Goal: Task Accomplishment & Management: Use online tool/utility

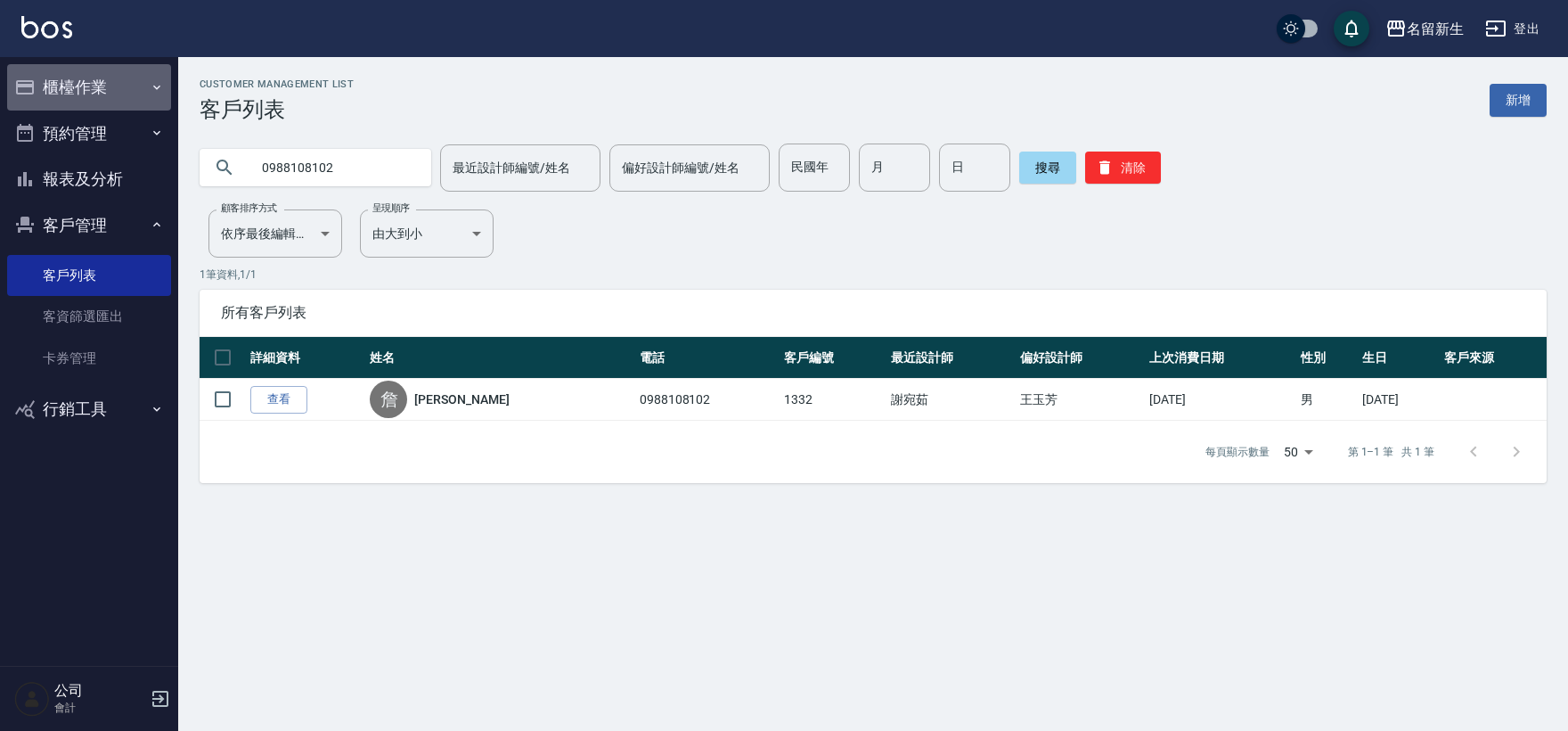
click at [121, 89] on button "櫃檯作業" at bounding box center [89, 87] width 164 height 47
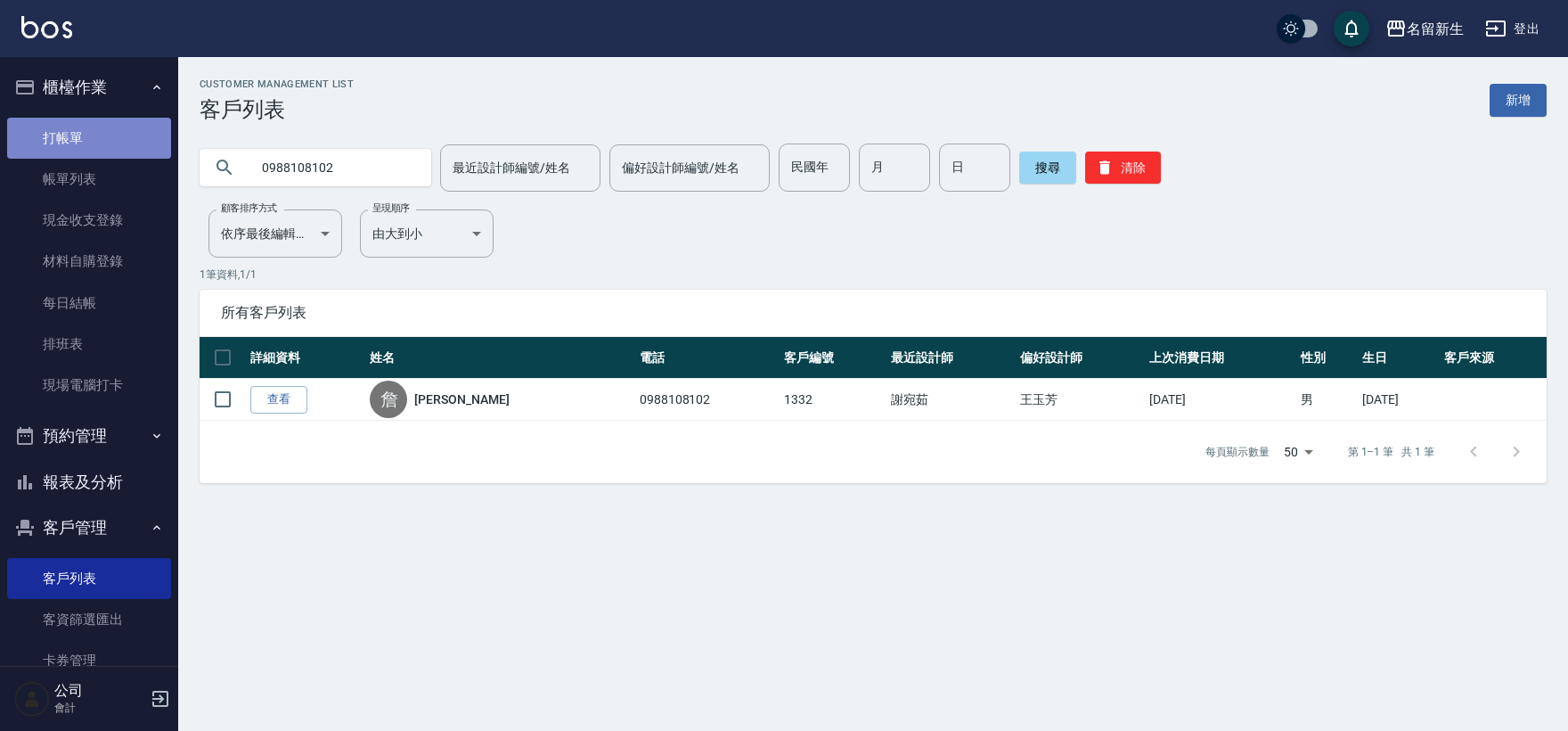
click at [99, 141] on link "打帳單" at bounding box center [89, 138] width 164 height 41
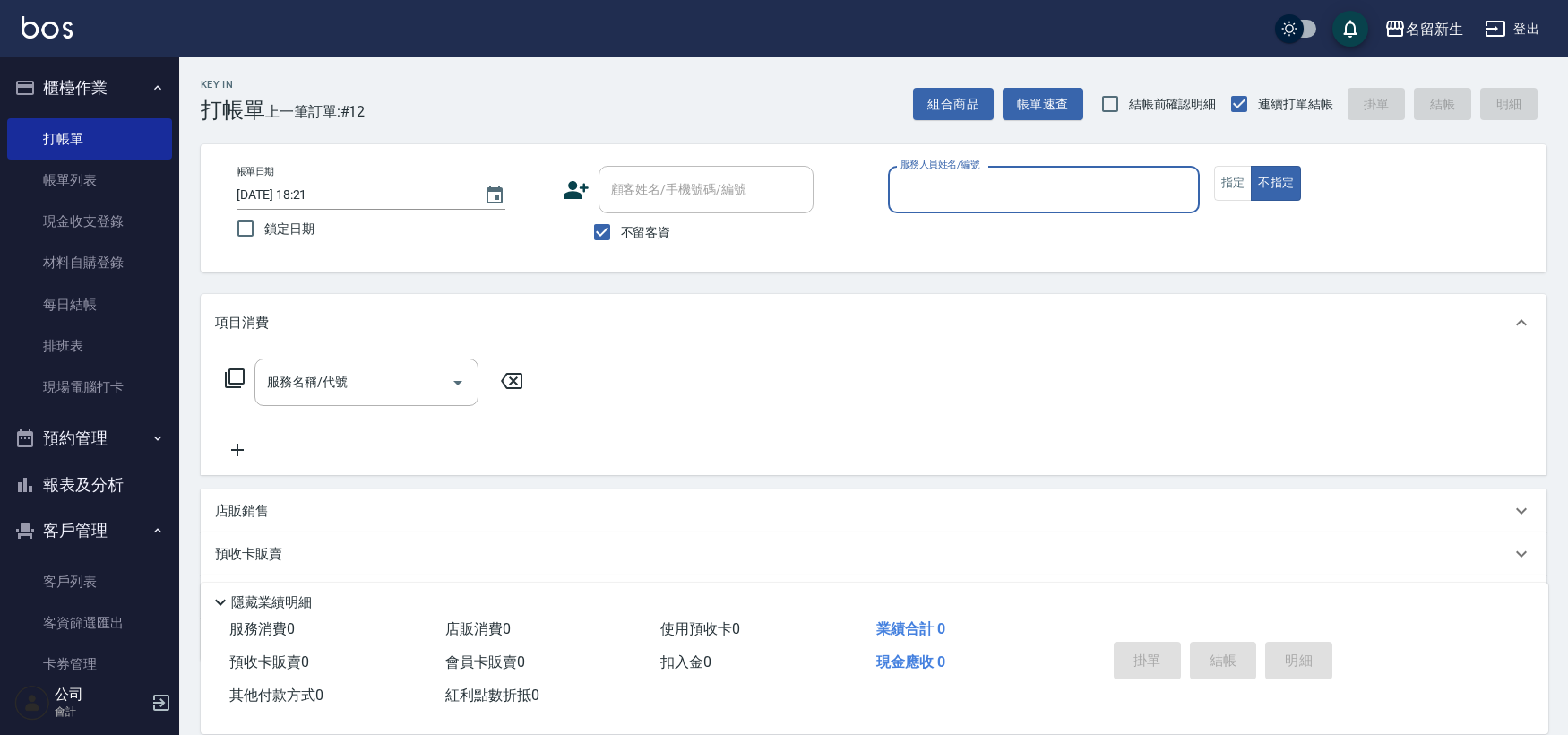
click at [585, 233] on input "不留客資" at bounding box center [602, 232] width 38 height 38
checkbox input "false"
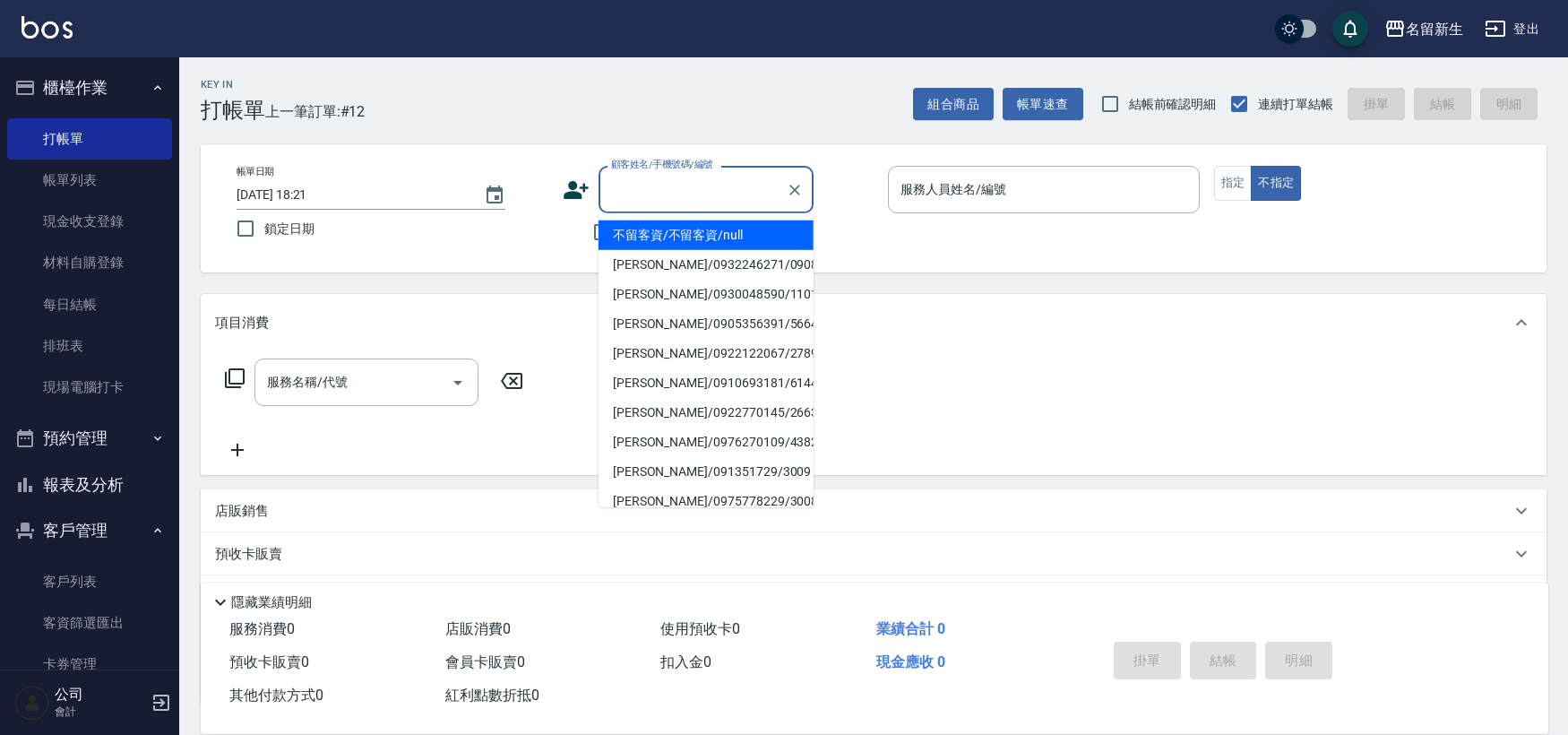
click at [654, 179] on div "顧客姓名/手機號碼/編號 顧客姓名/手機號碼/編號" at bounding box center [706, 189] width 215 height 48
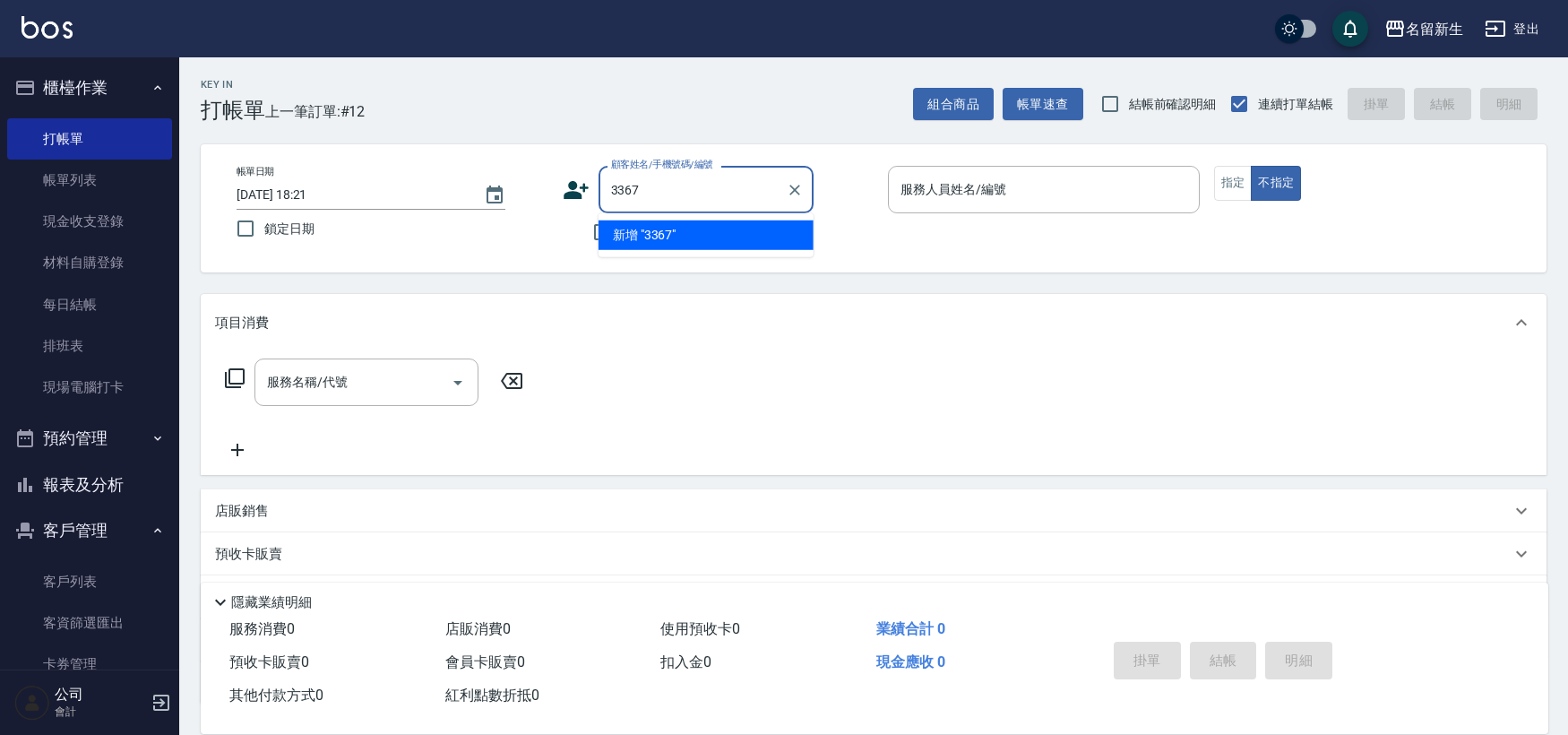
type input "3367"
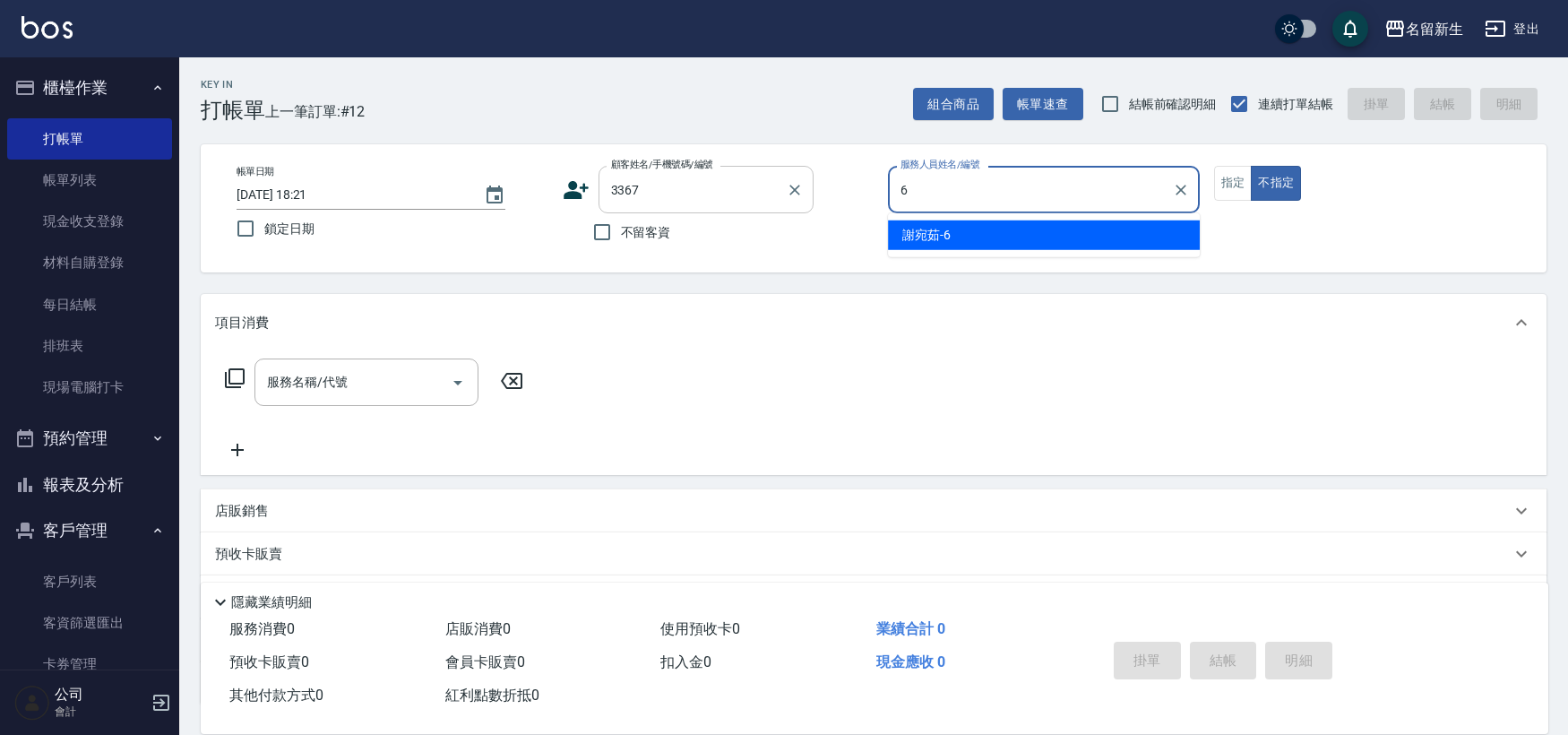
type input "[PERSON_NAME]-6"
type button "false"
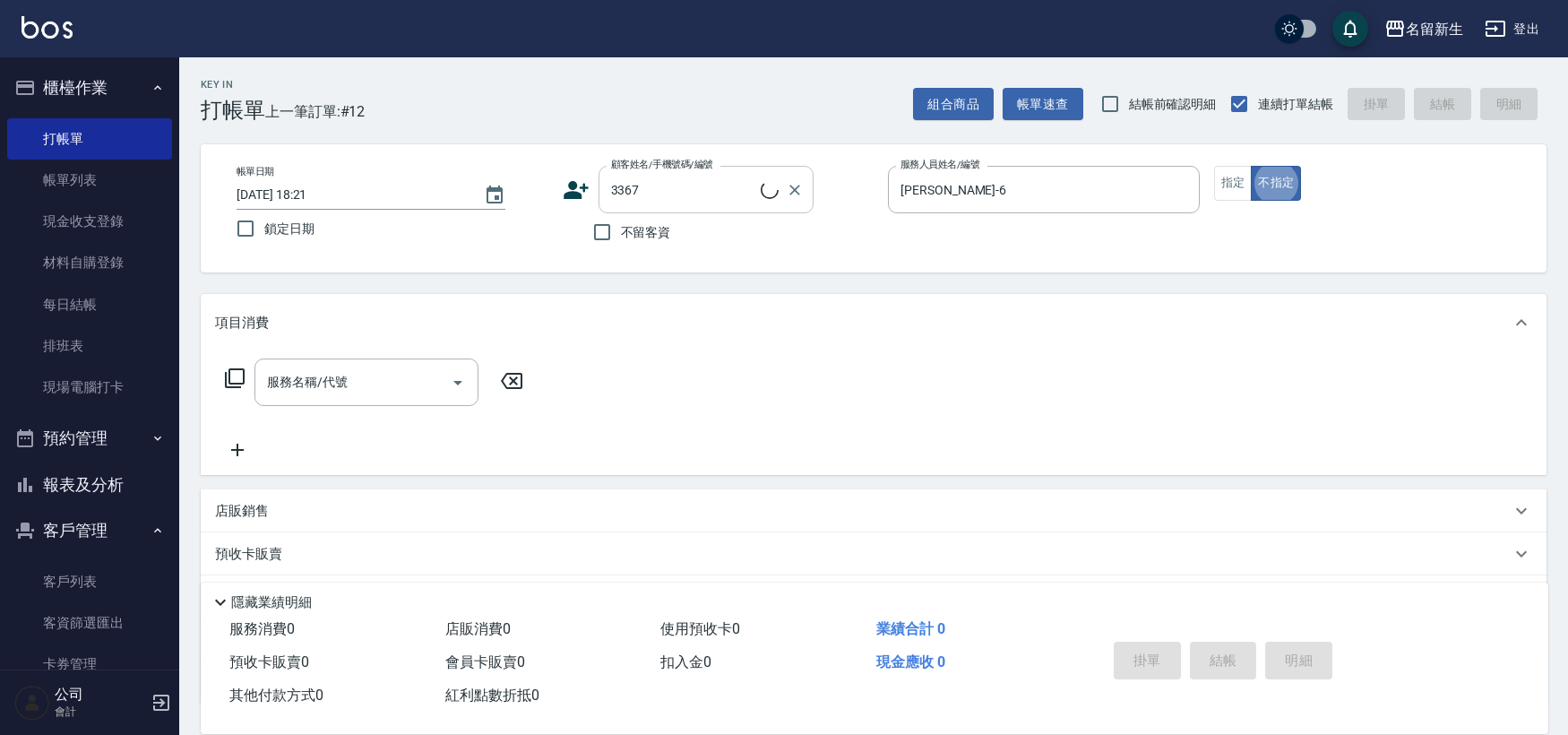
type input "[PERSON_NAME]/0906485884/3367"
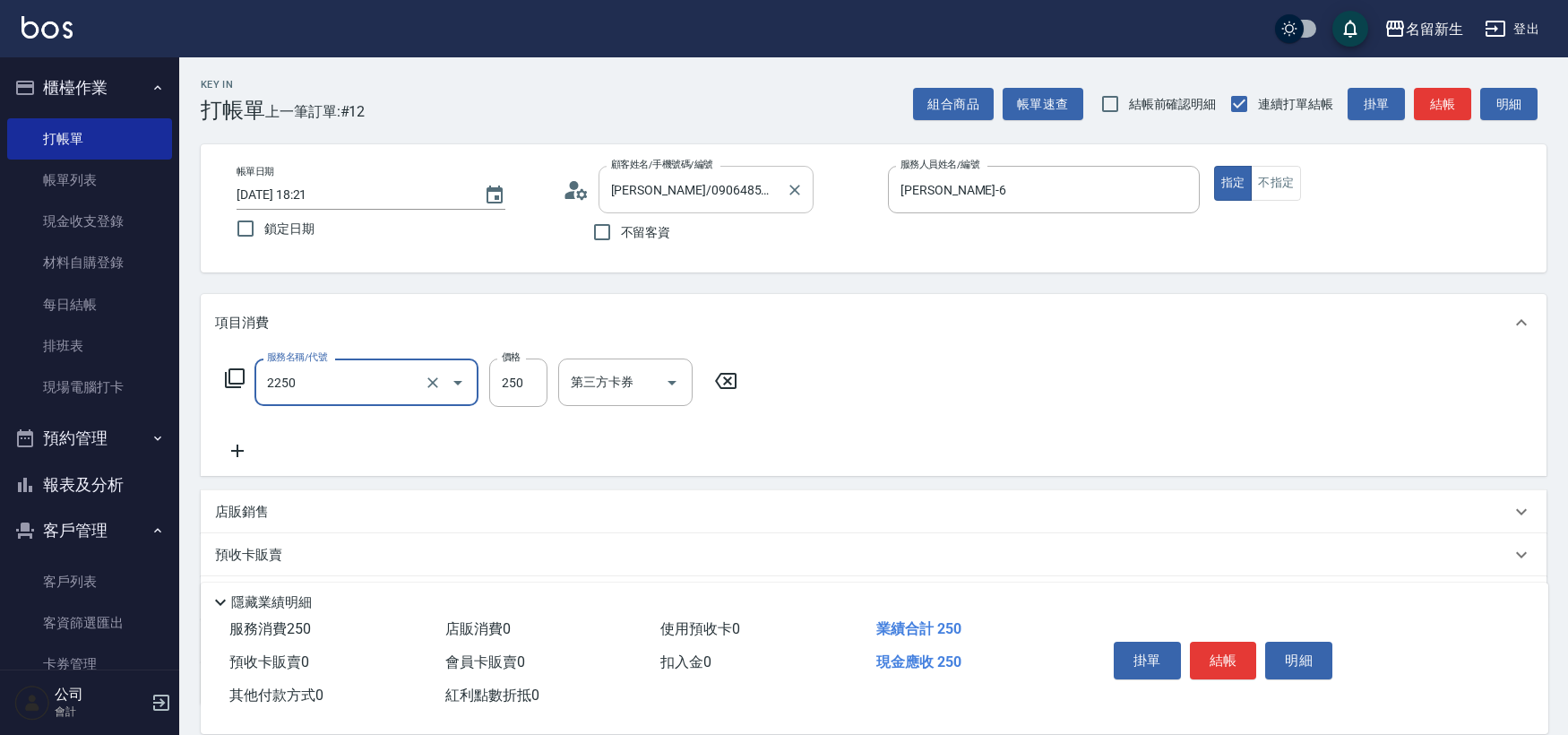
type input "剪髮(2250)"
type input "300"
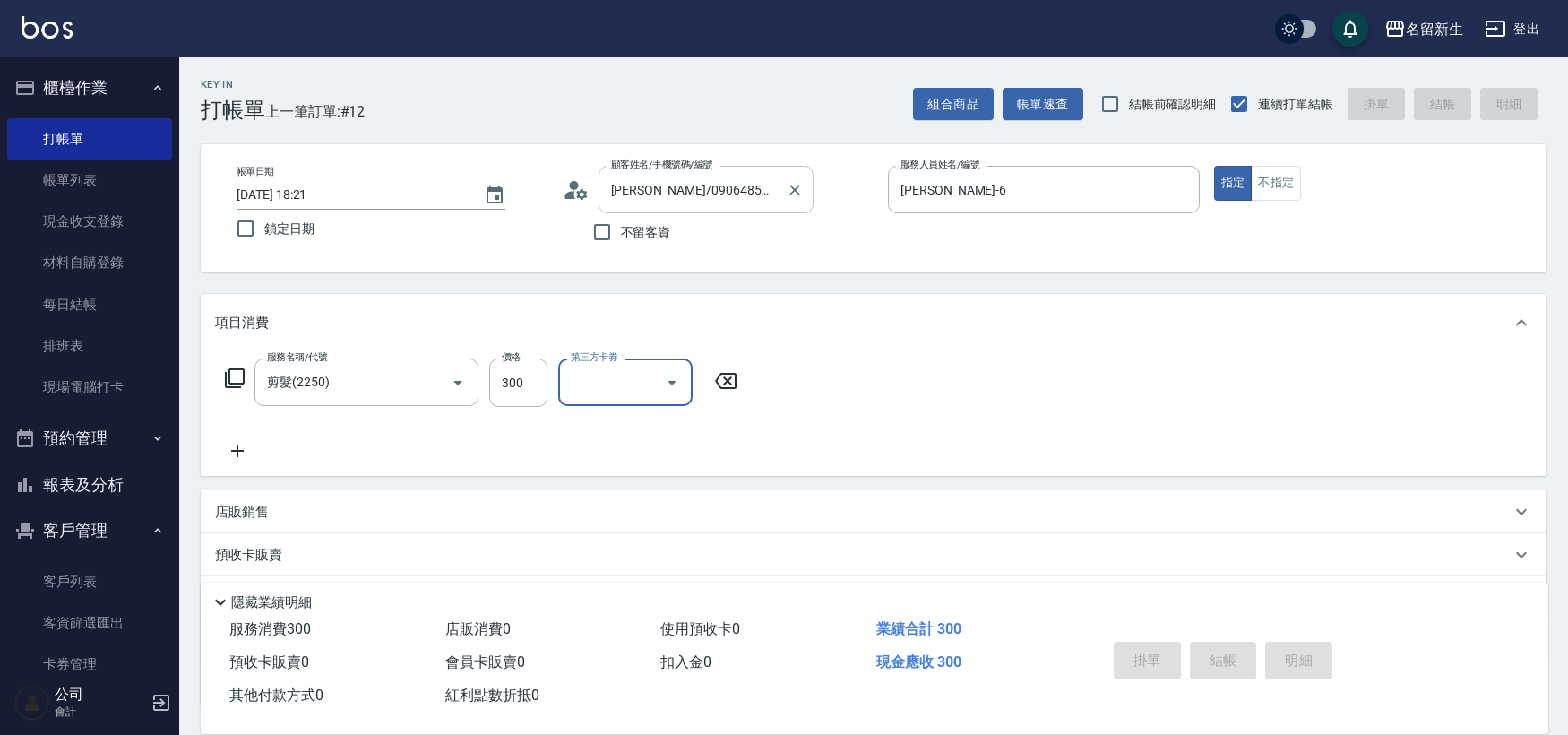
type input "[DATE] 18:22"
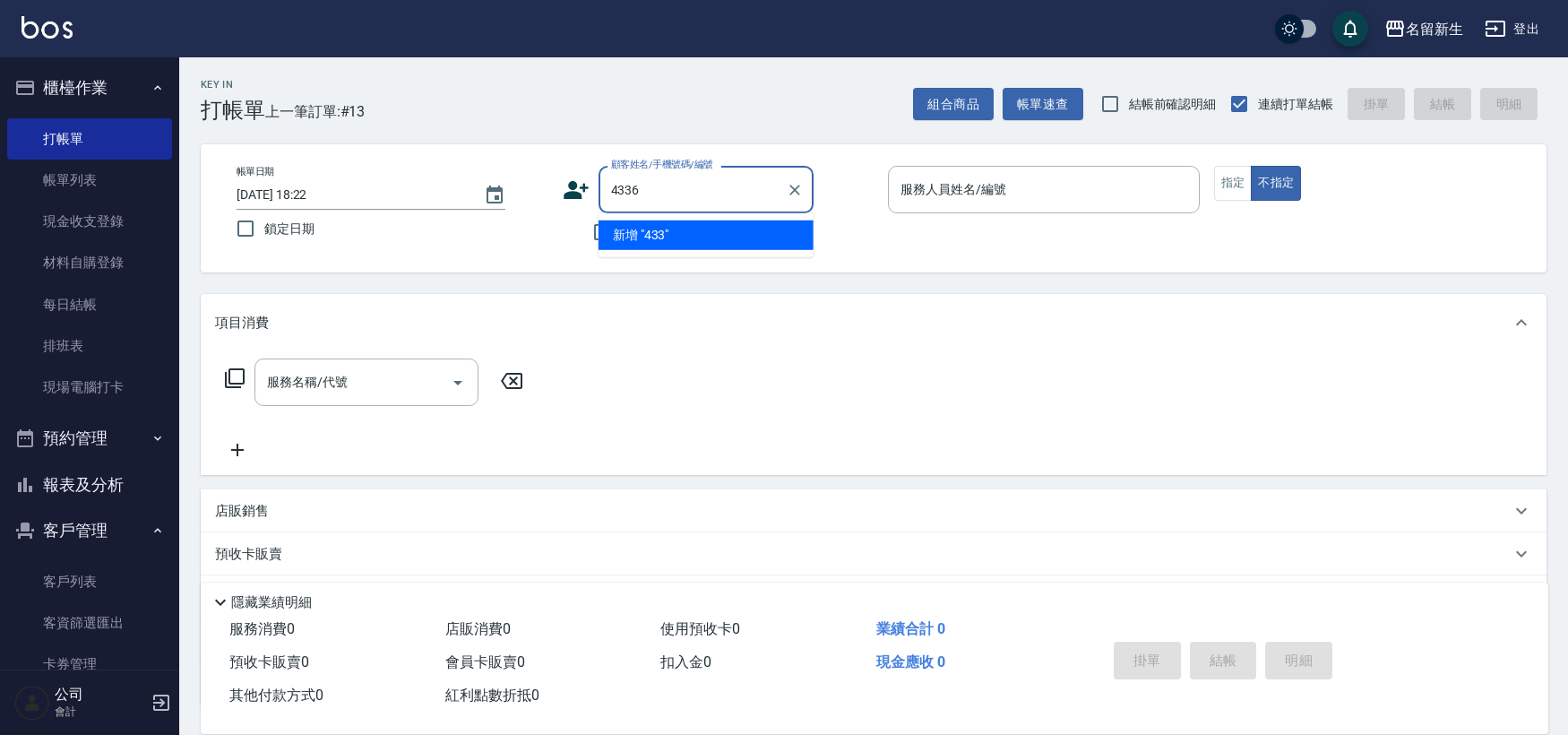
type input "4336"
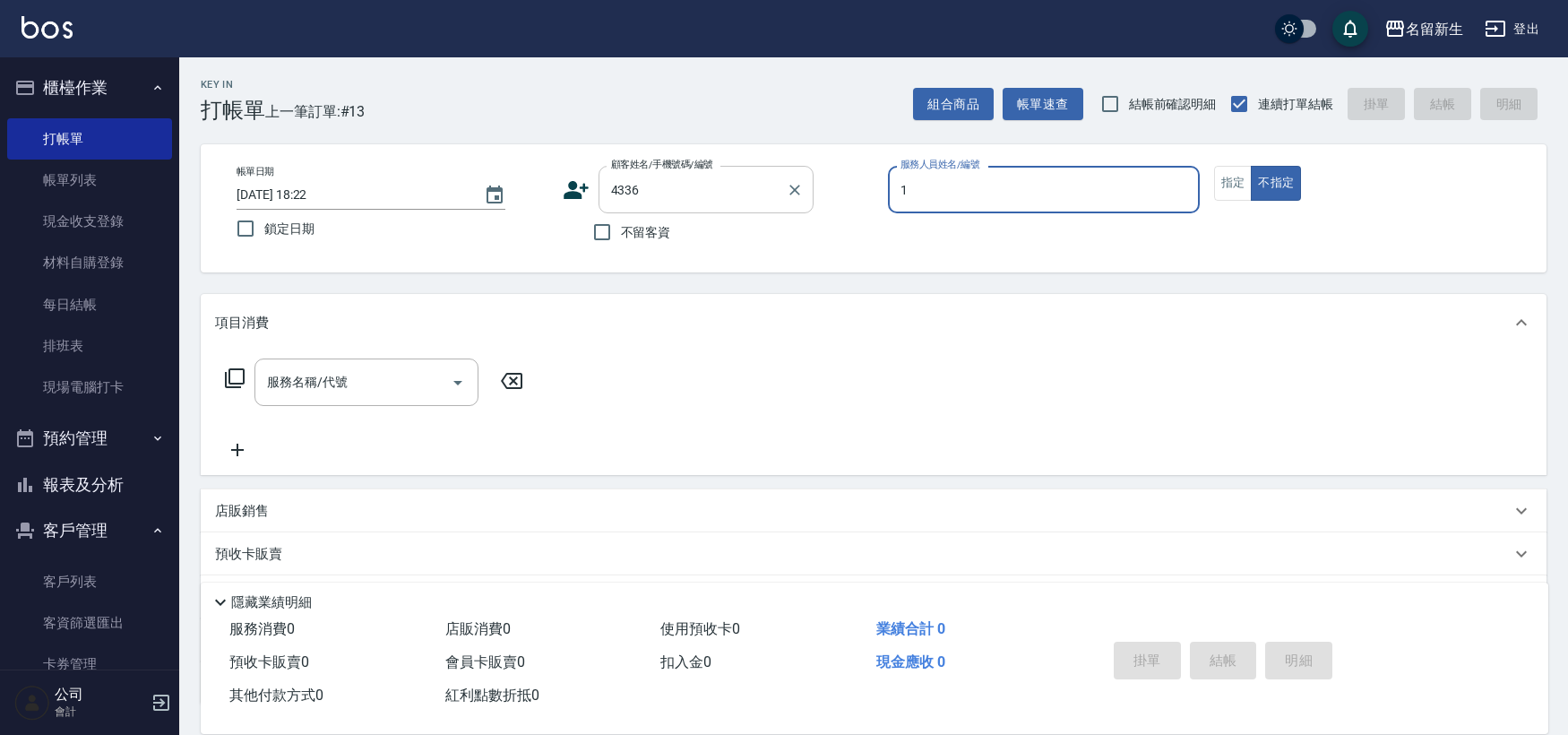
type input "[PERSON_NAME]-1"
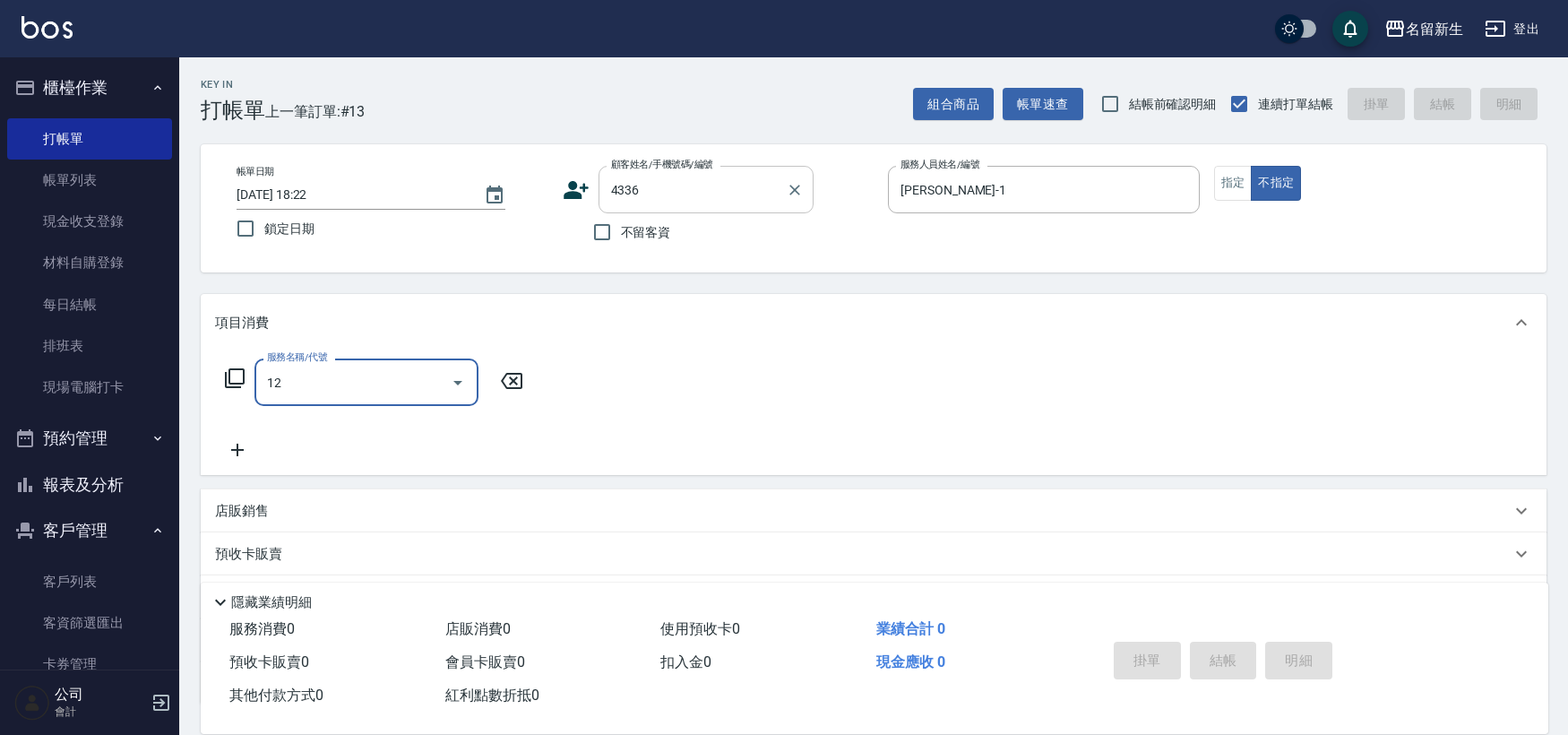
type input "125"
type input "[PERSON_NAME]/0970107028/4336"
type input "洗髮250(1250)"
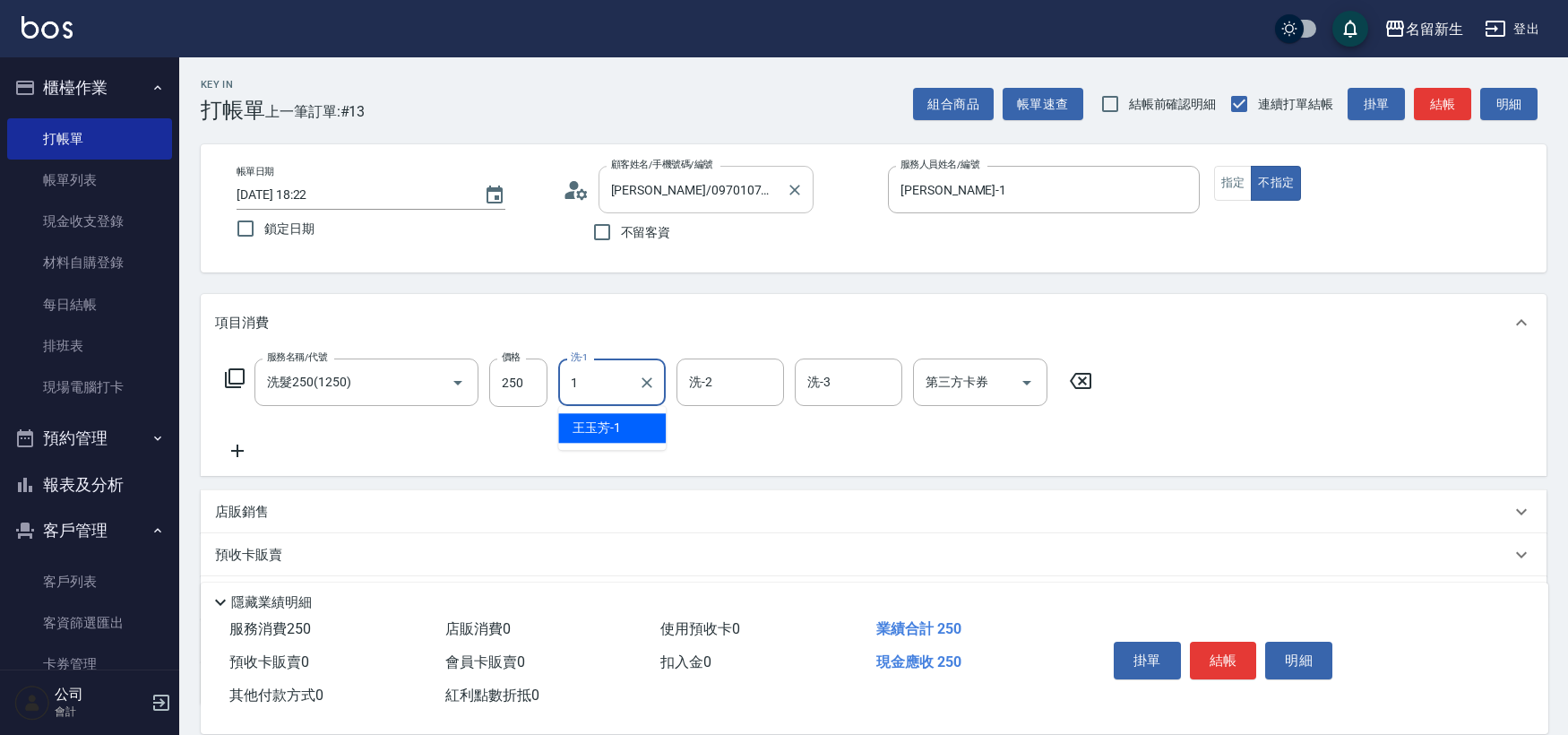
type input "[PERSON_NAME]-1"
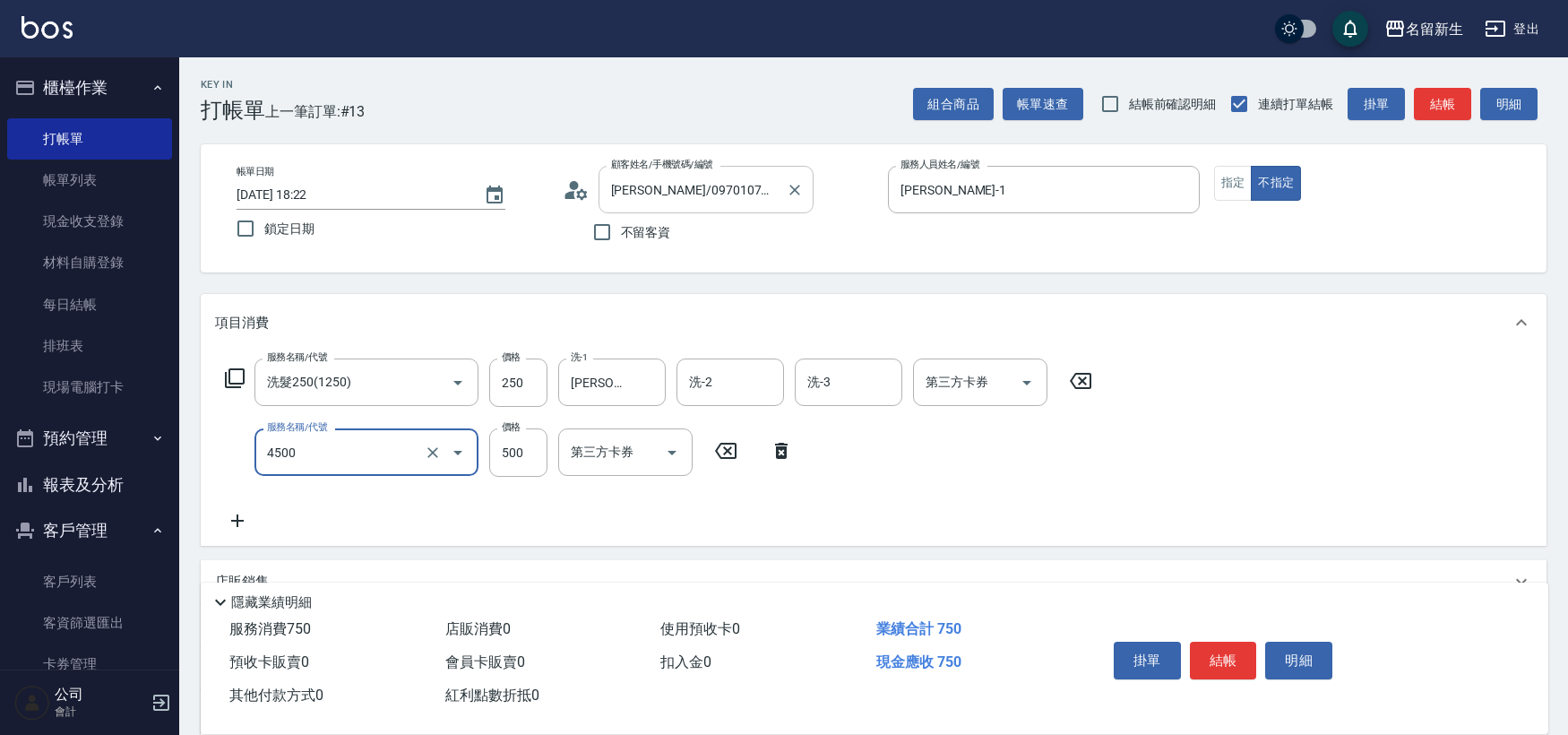
type input "補染(4500)"
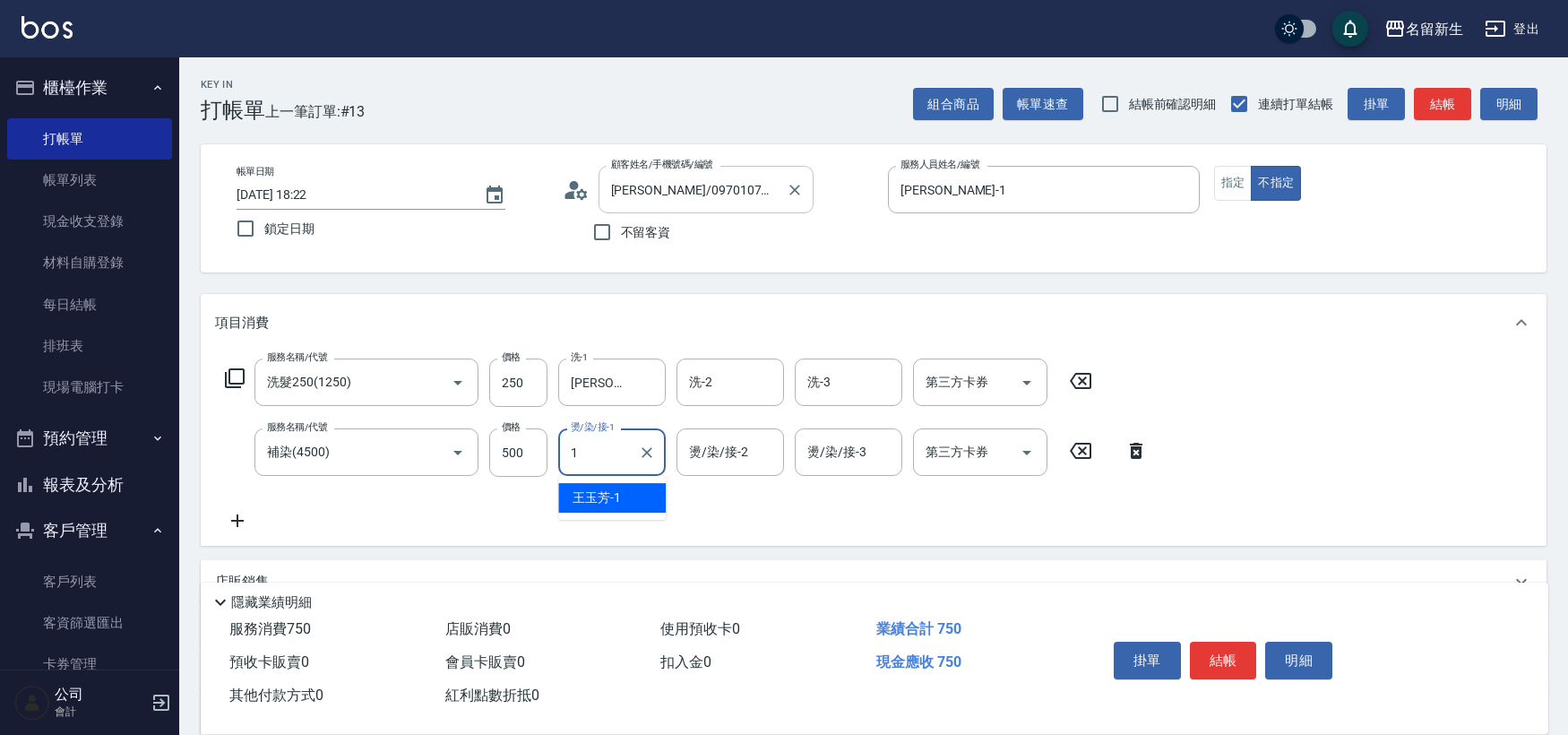
type input "[PERSON_NAME]-1"
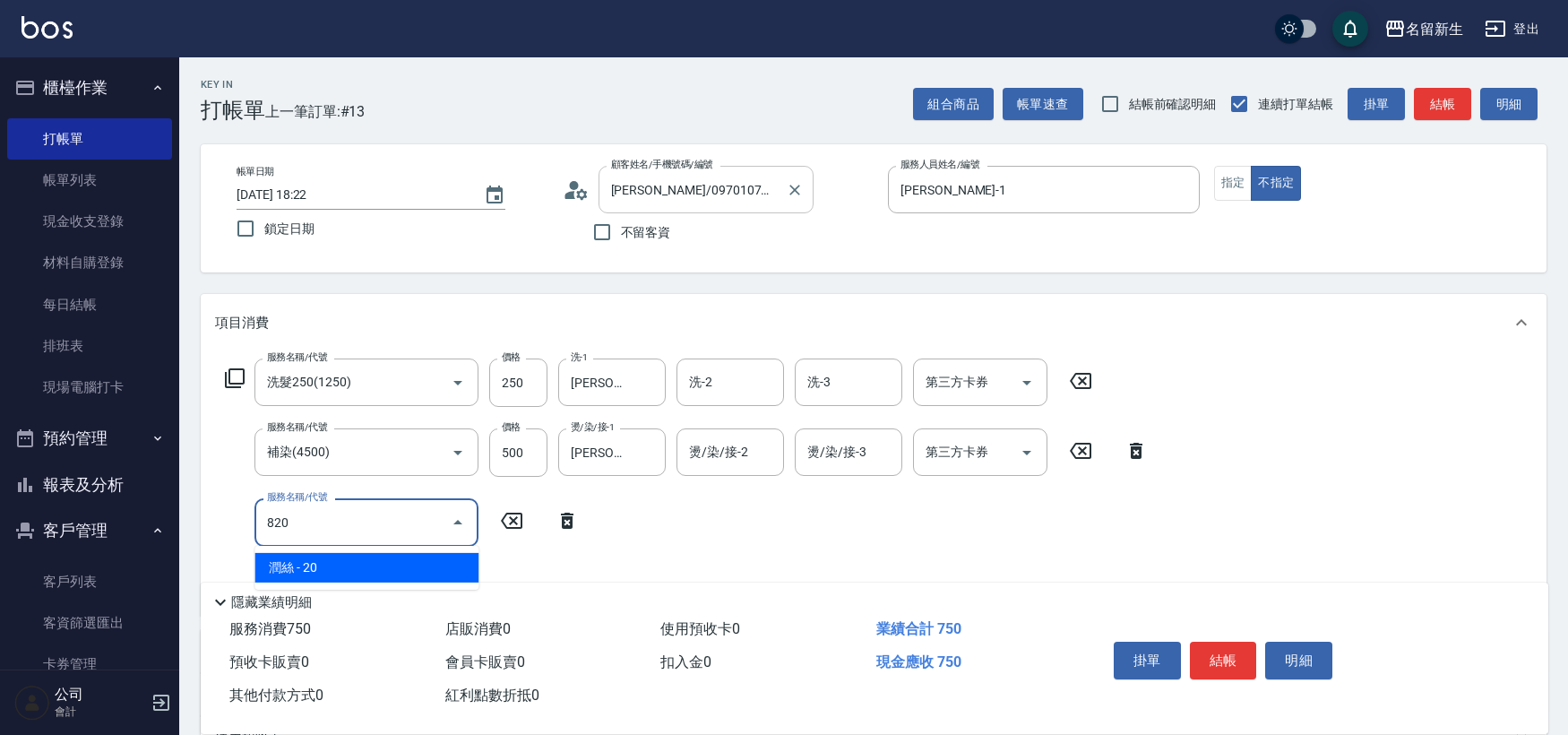
type input "潤絲(820)"
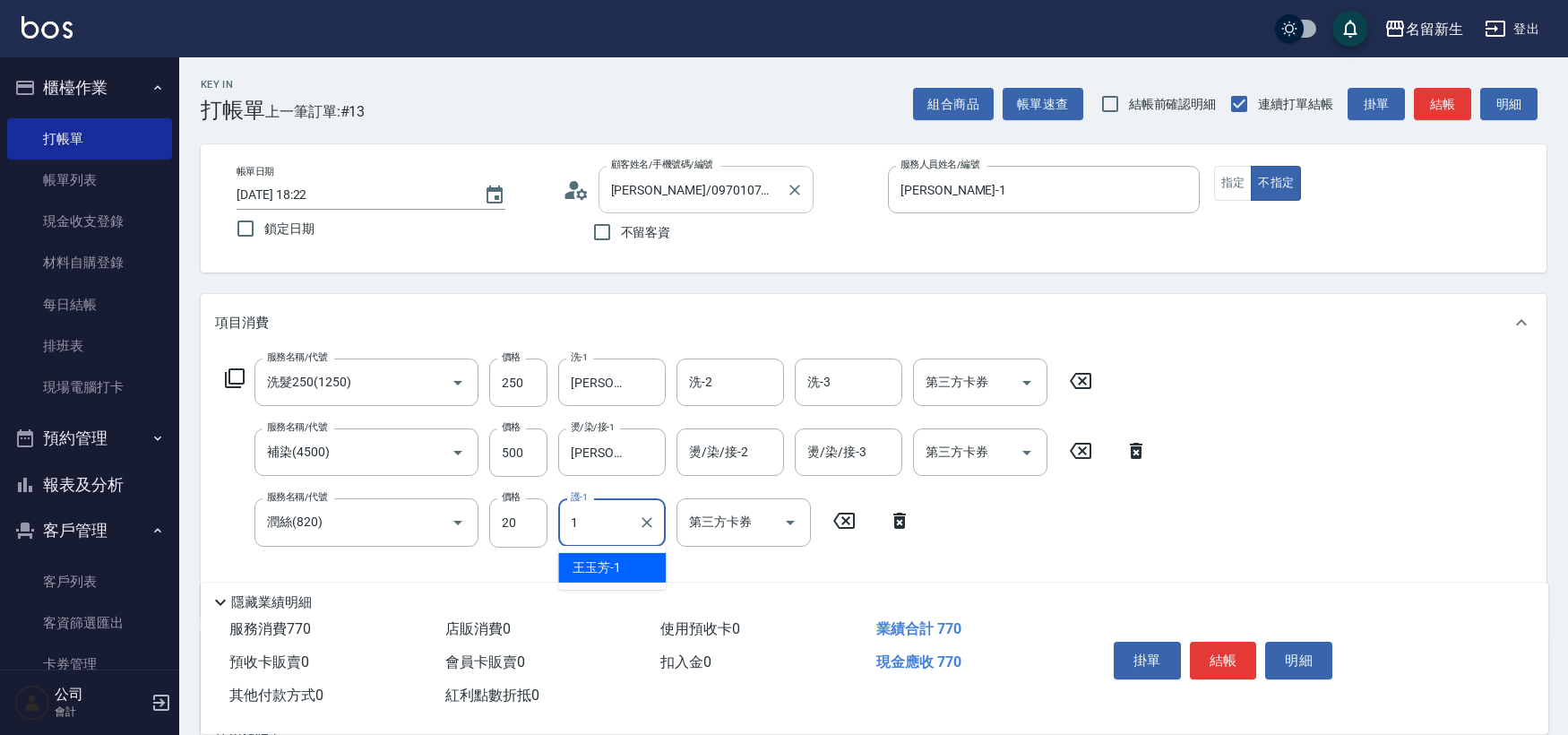
type input "[PERSON_NAME]-1"
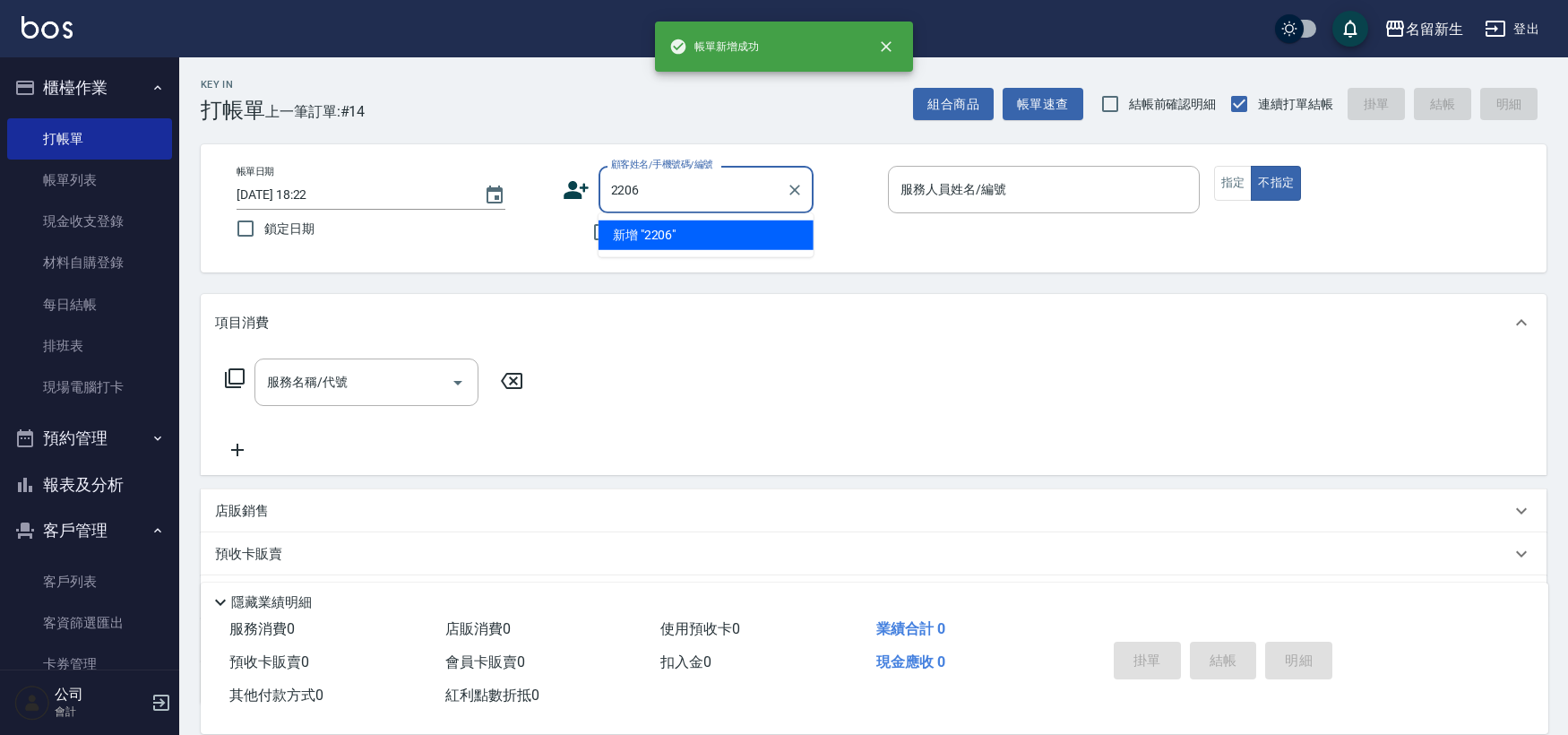
type input "2206"
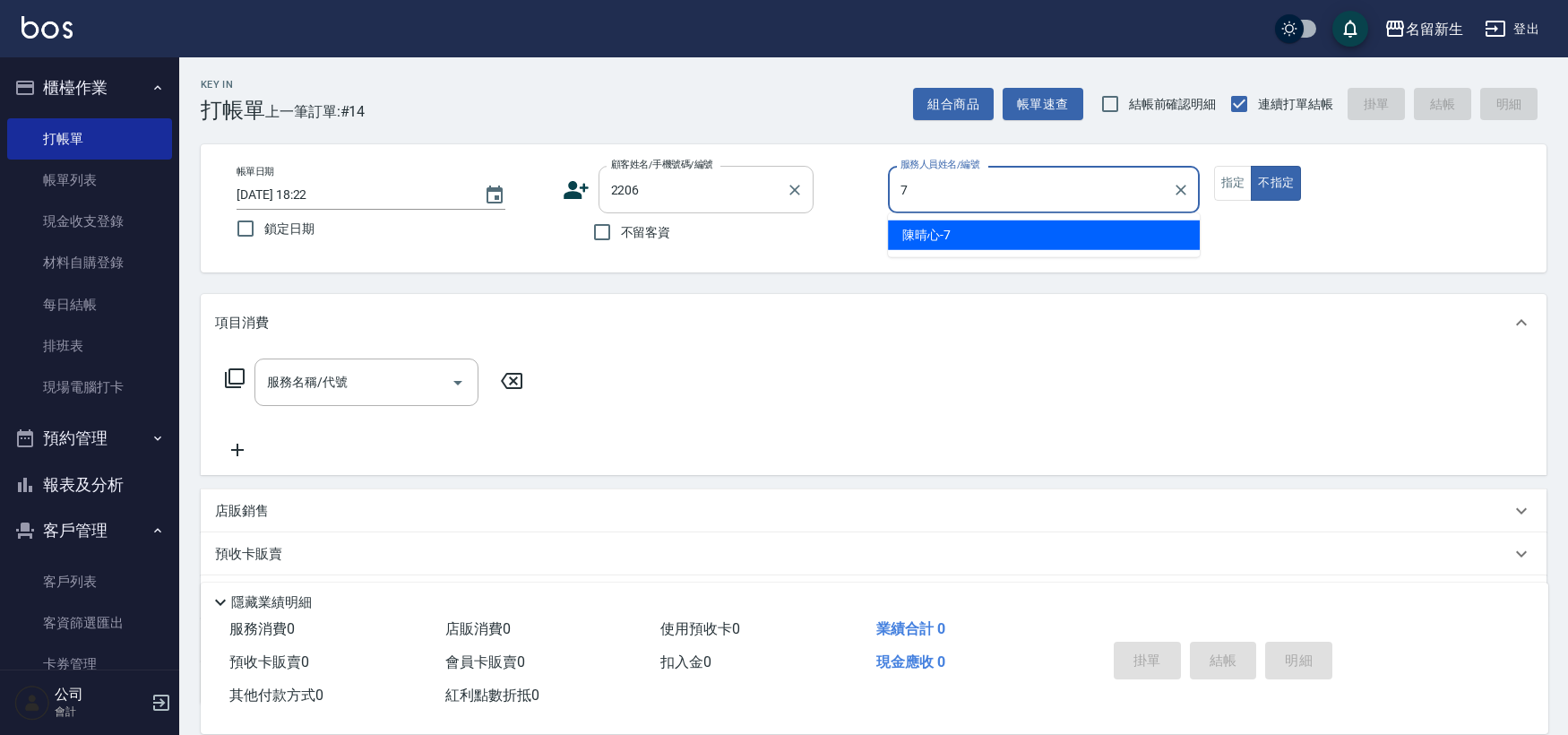
type input "[PERSON_NAME]-7"
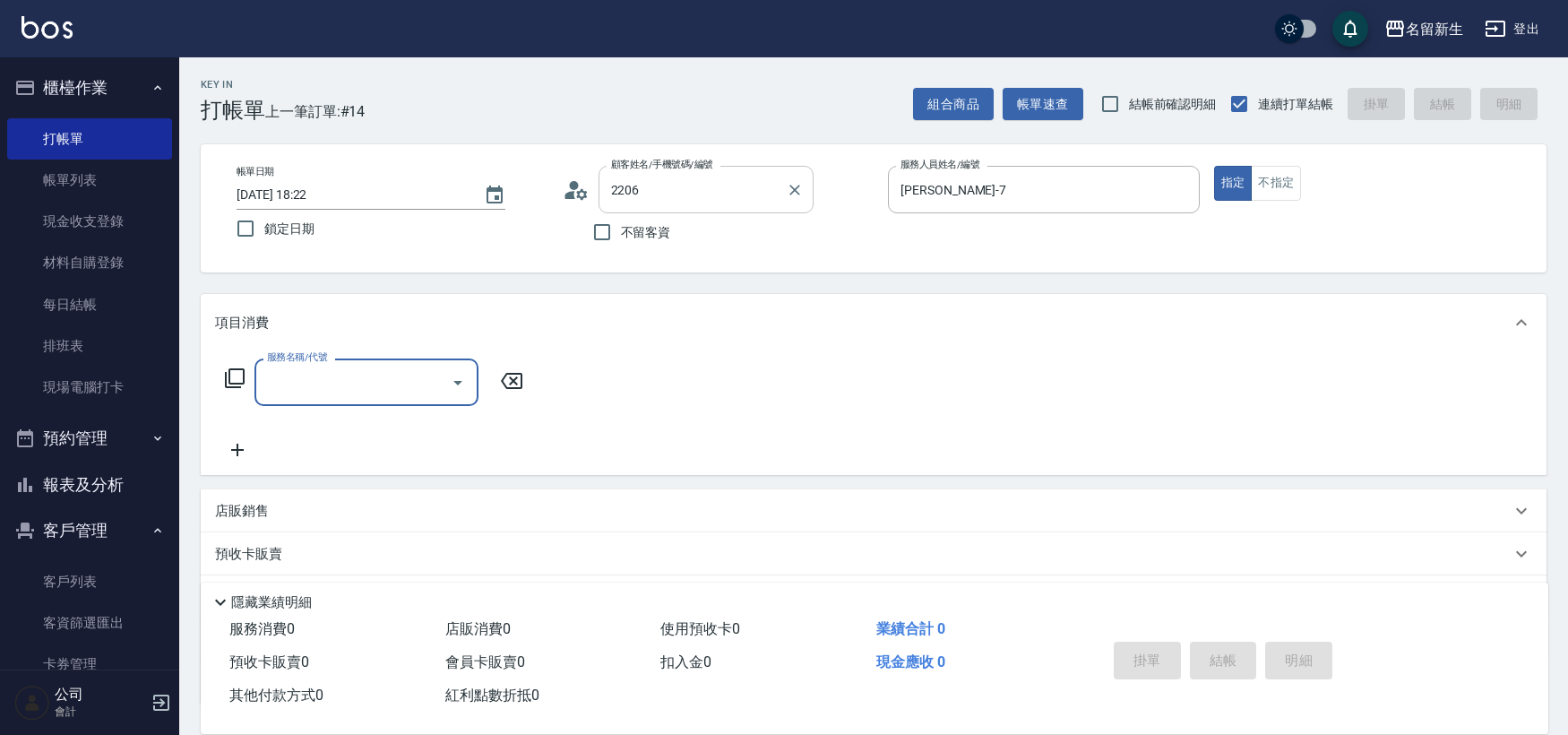
type input "[PERSON_NAME]/0922333402/2206"
type input "冰鎮洗髮699(1699)"
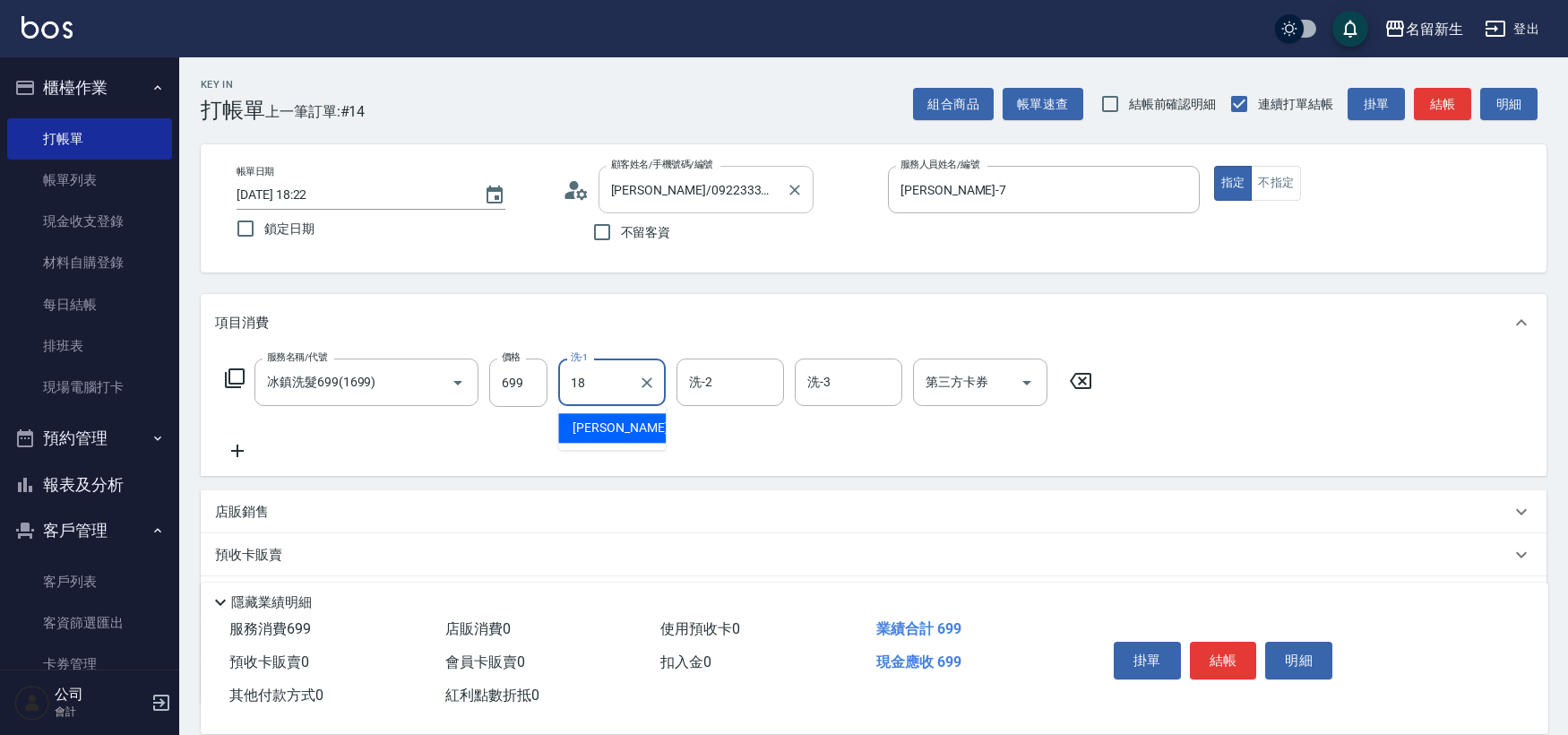
type input "[PERSON_NAME]-18"
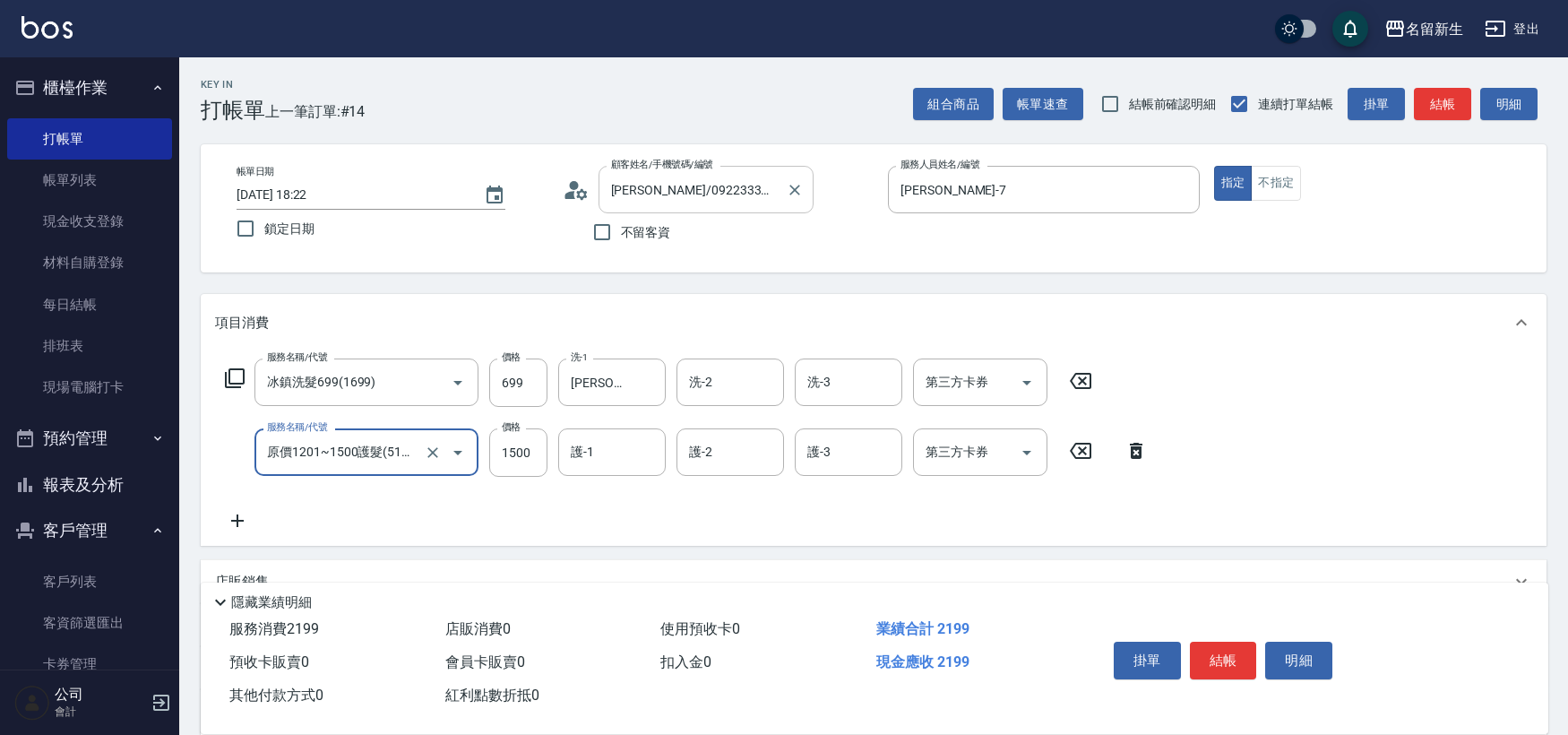
type input "原價1201~1500護髮(51500)"
type input "750"
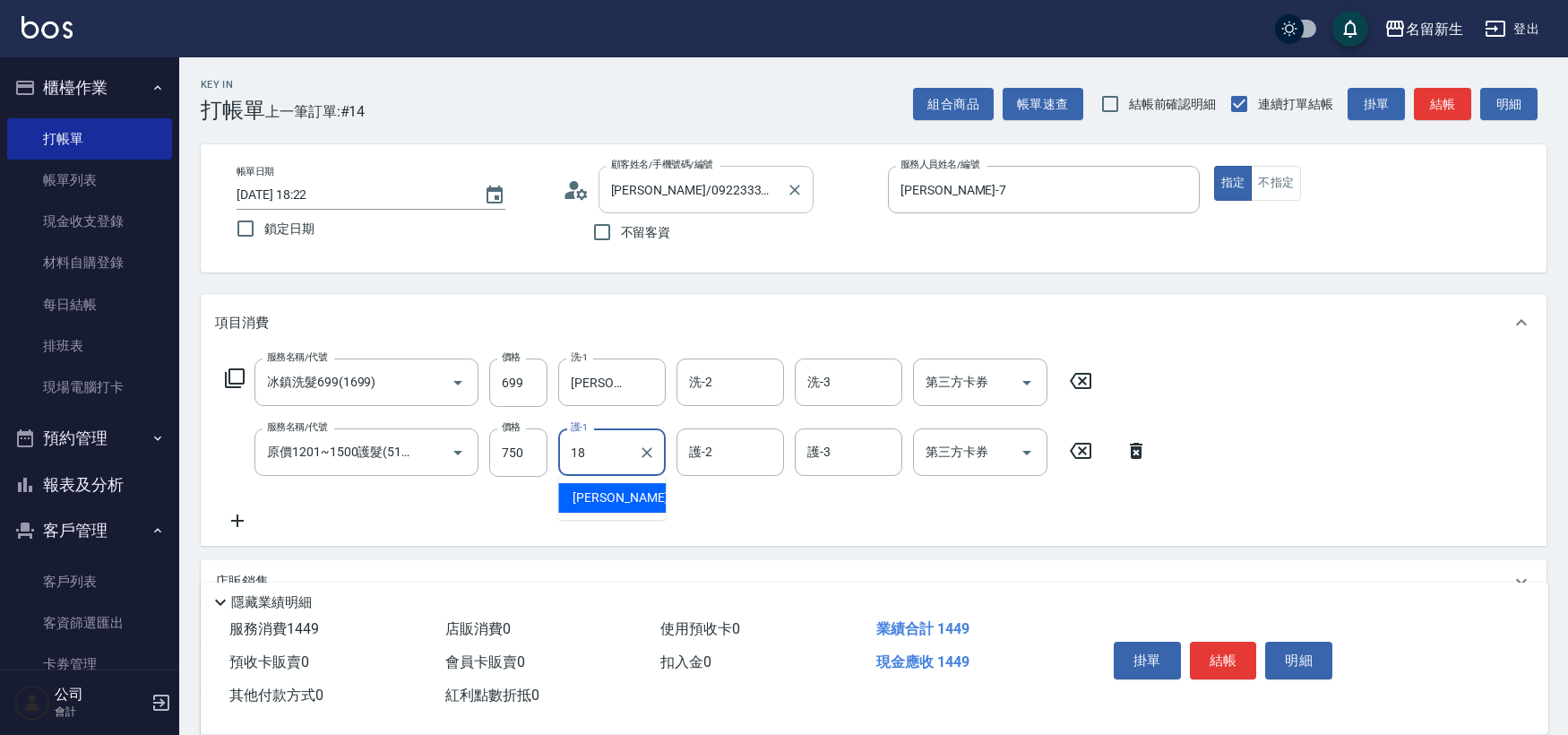
type input "[PERSON_NAME]-18"
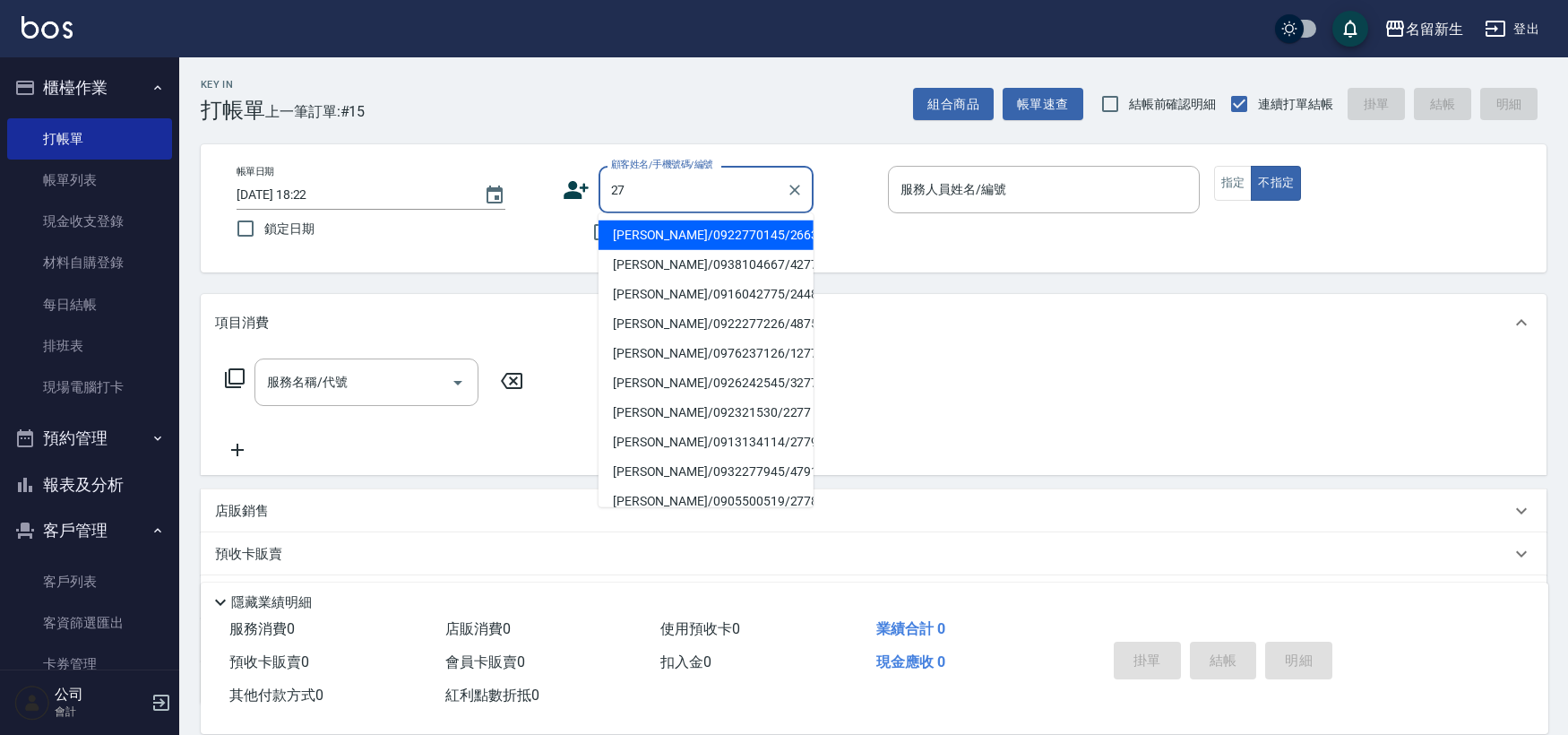
type input "2"
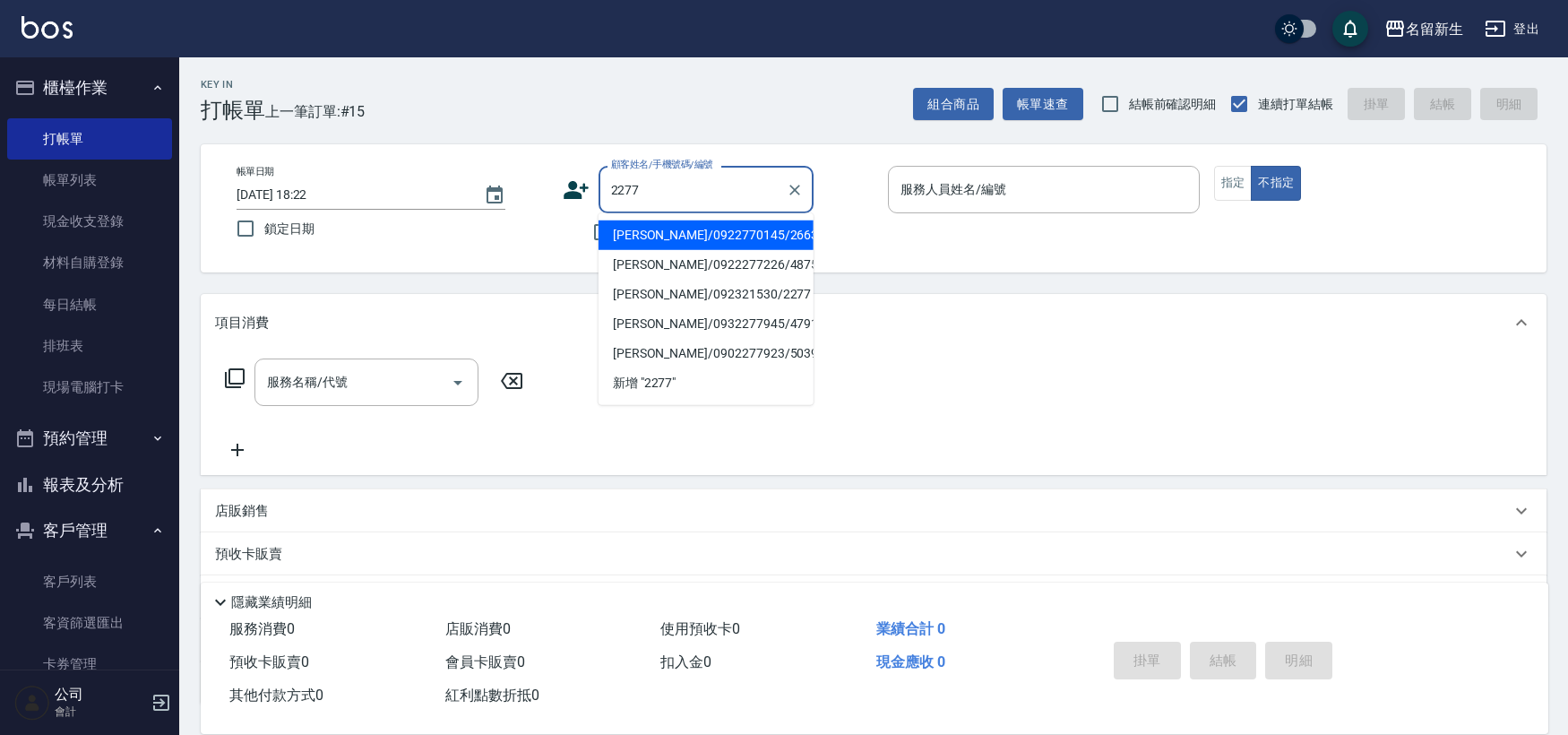
type input "[PERSON_NAME]/0922770145/2663"
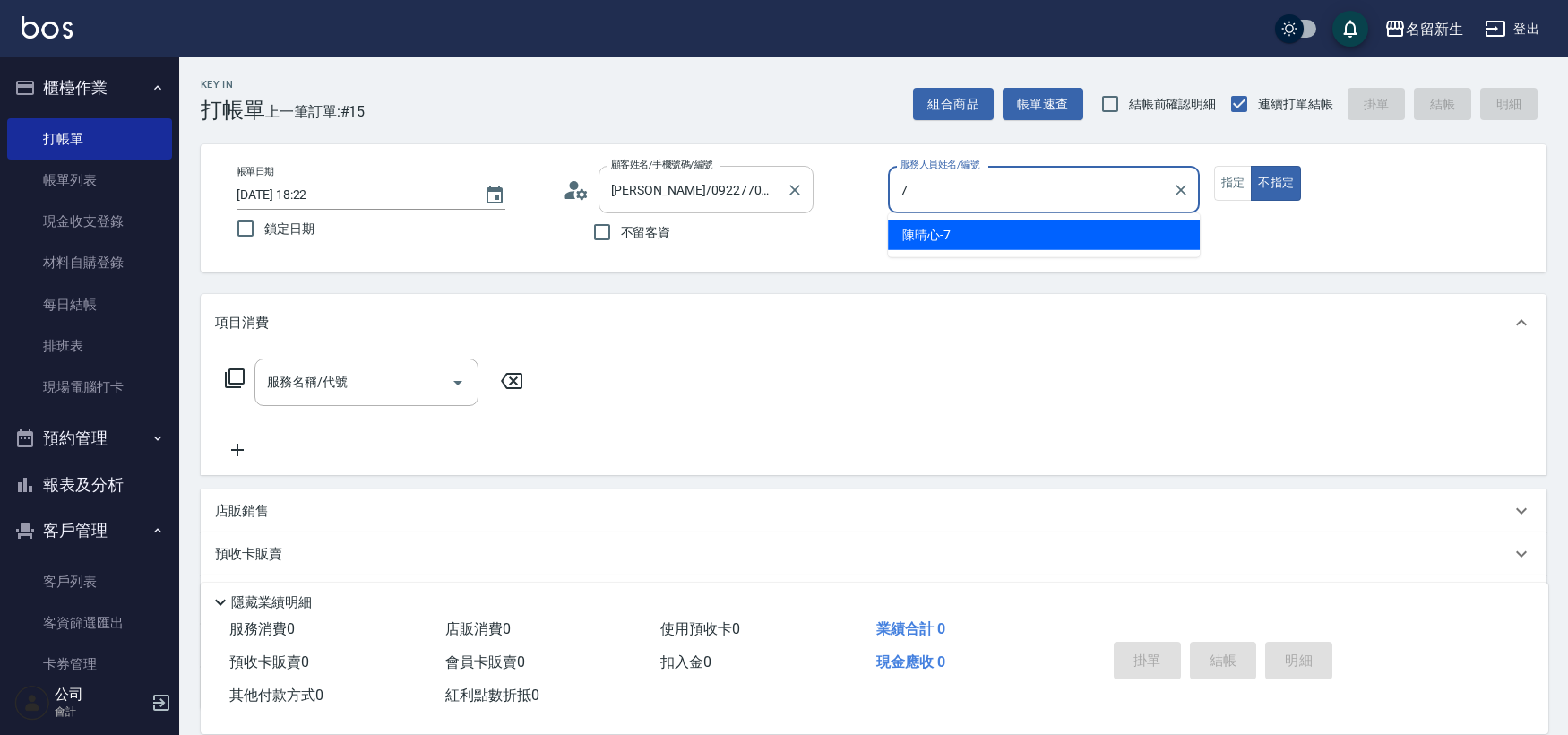
type input "[PERSON_NAME]-7"
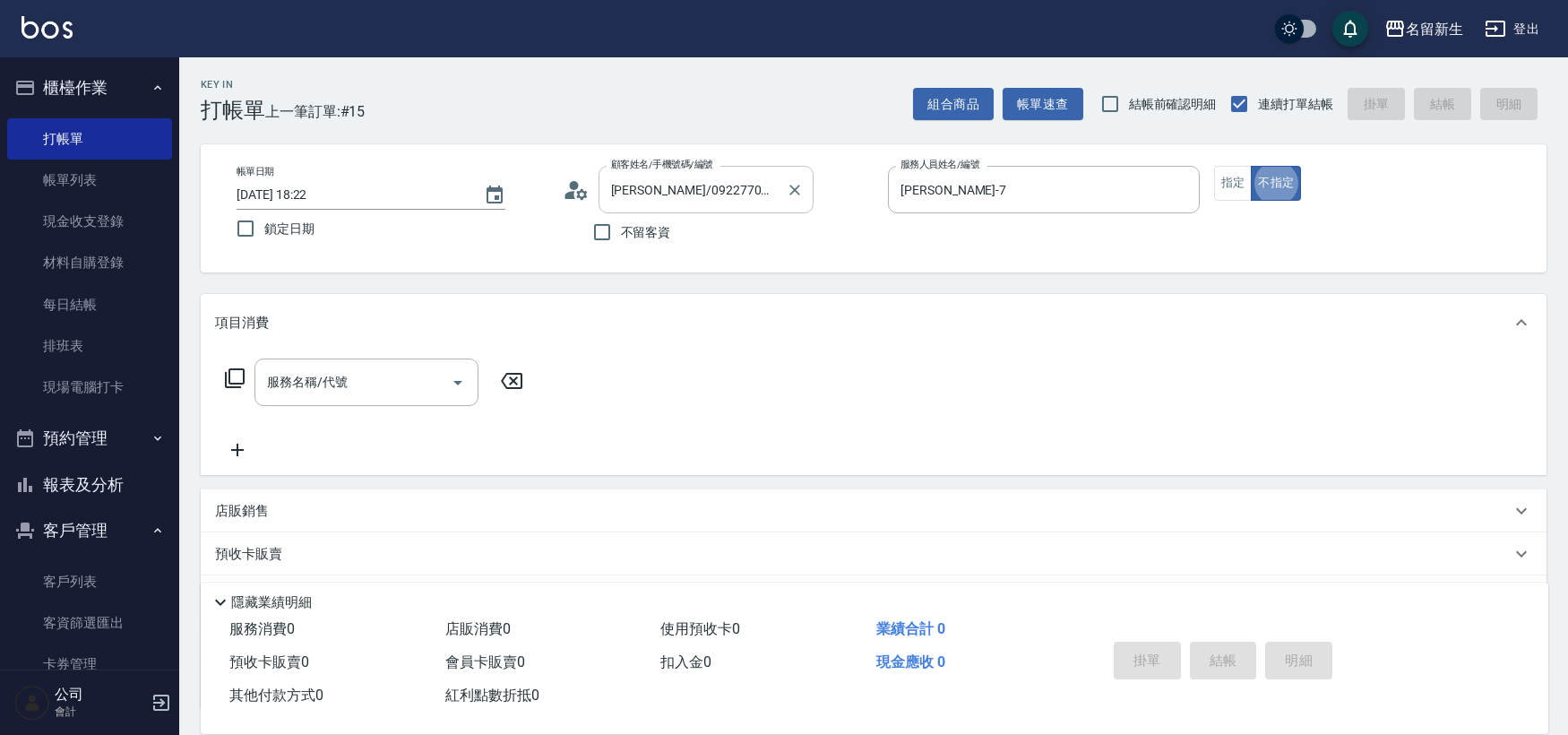
type input "[PERSON_NAME]/092321530/2277"
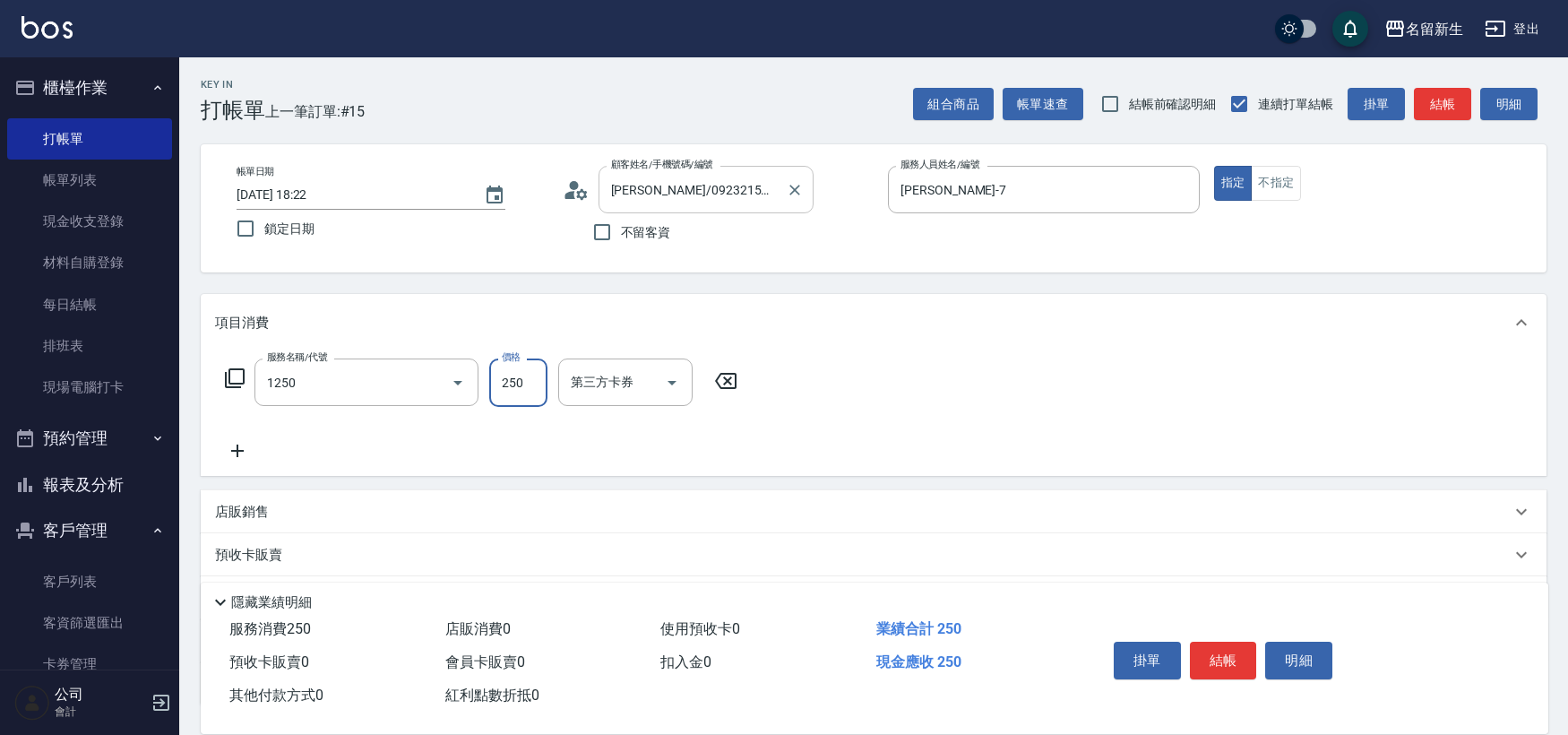
type input "洗髮250(1250)"
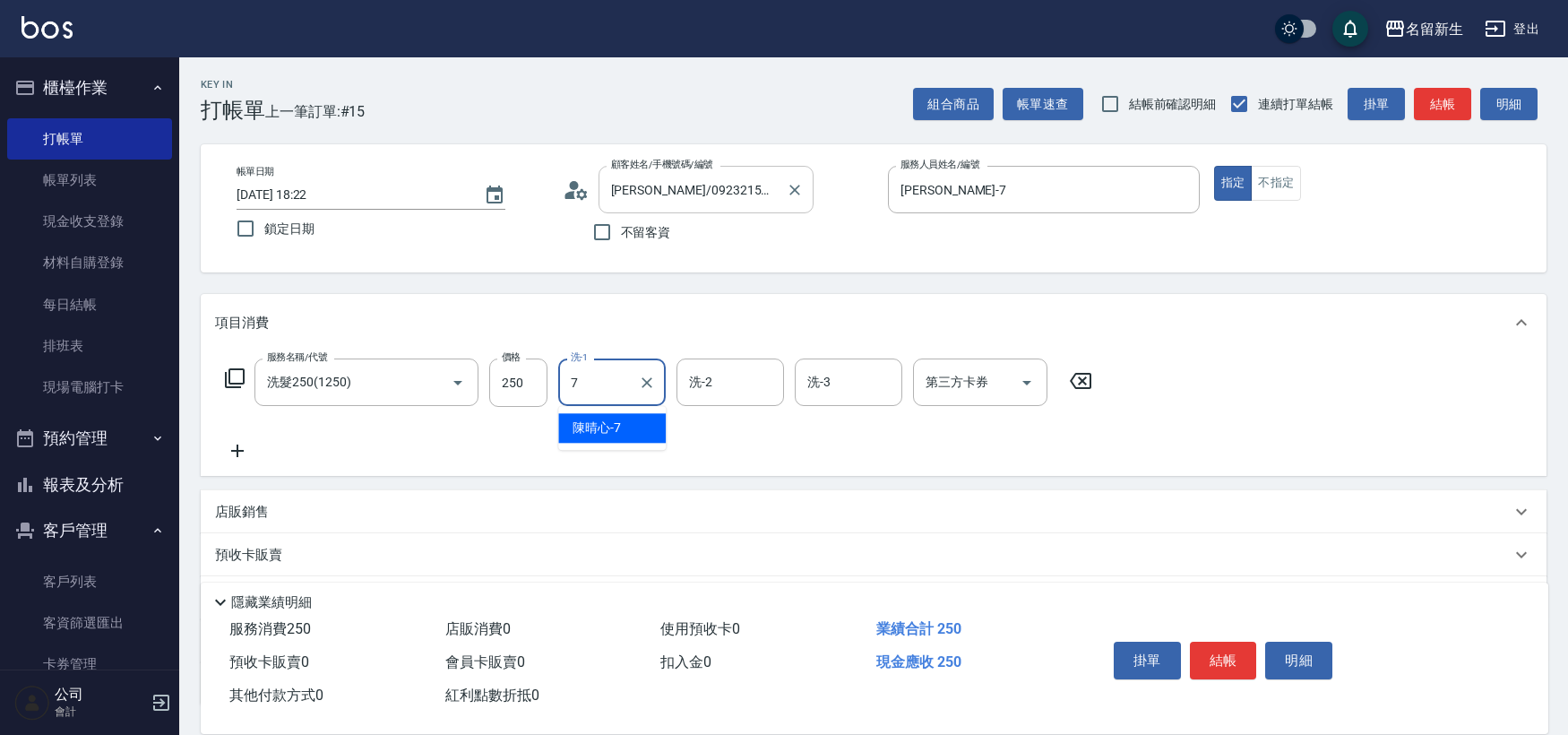
type input "[PERSON_NAME]-7"
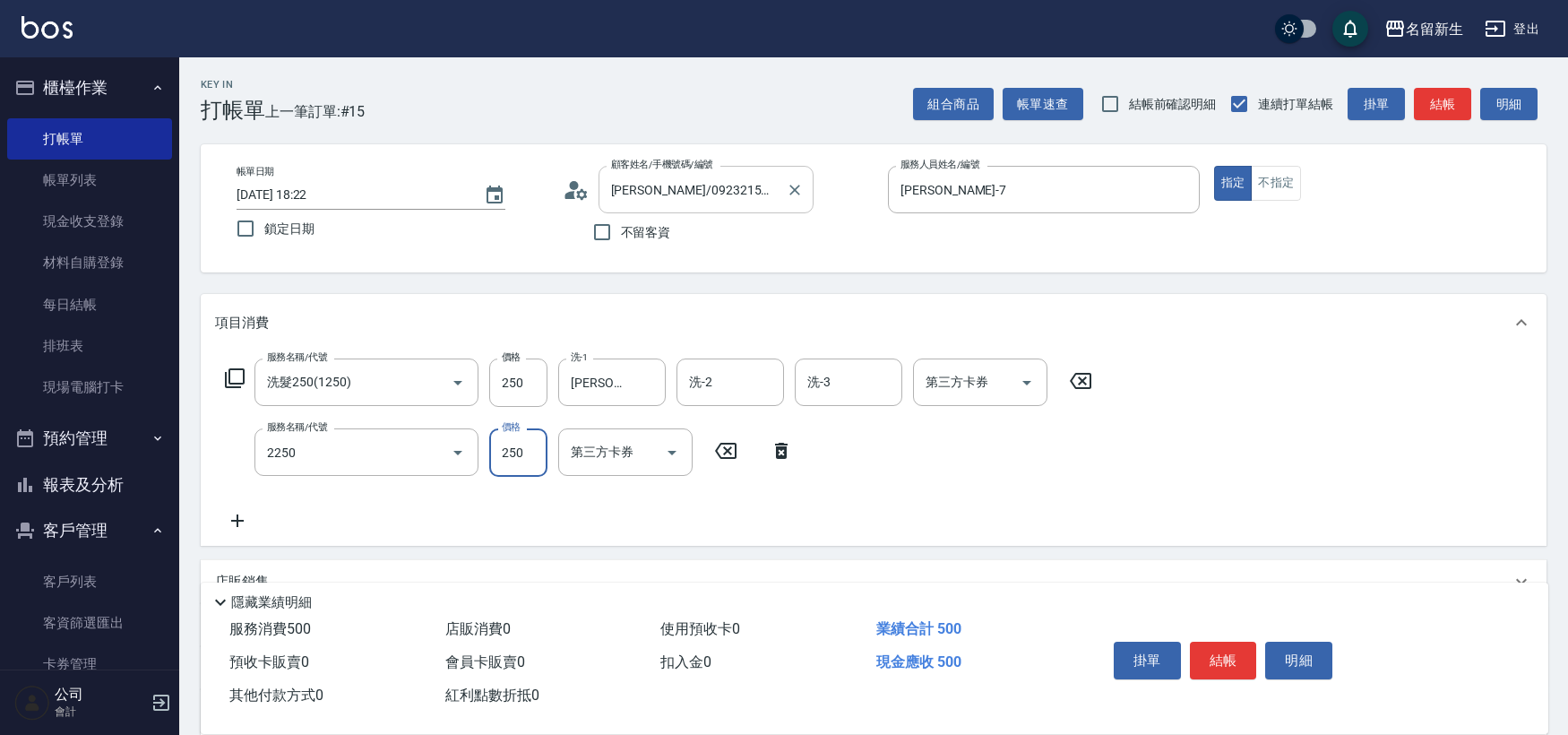
type input "剪髮(2250)"
